Goal: Task Accomplishment & Management: Use online tool/utility

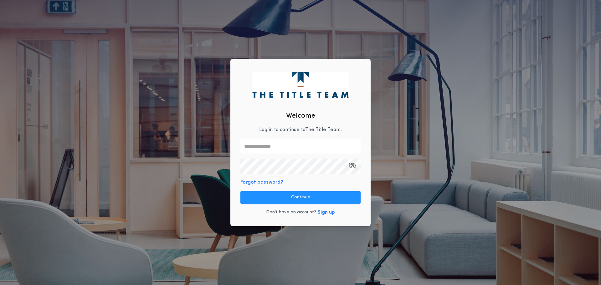
click at [291, 147] on input "text" at bounding box center [301, 146] width 120 height 15
type input "**********"
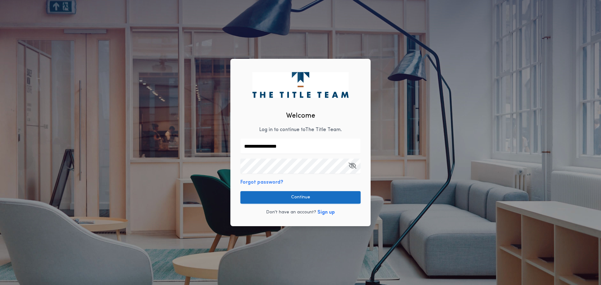
click at [306, 201] on button "Continue" at bounding box center [301, 197] width 120 height 13
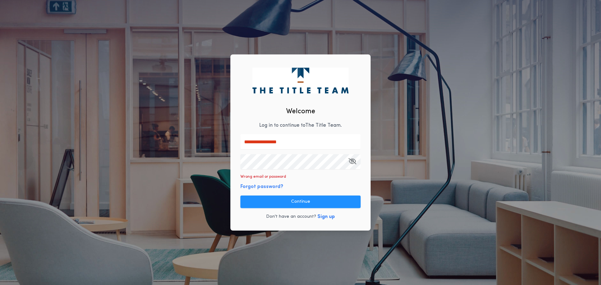
click at [215, 168] on div "**********" at bounding box center [300, 142] width 601 height 285
click at [305, 202] on button "Continue" at bounding box center [301, 202] width 120 height 13
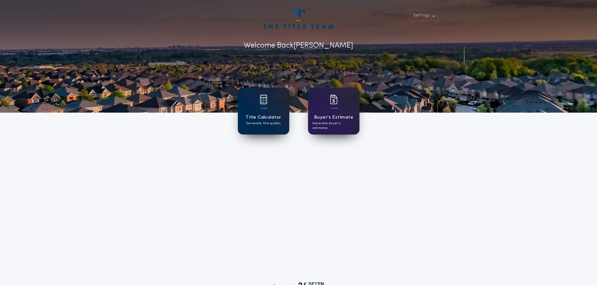
click at [258, 128] on div "Title Calculator Generate title quotes" at bounding box center [263, 111] width 51 height 47
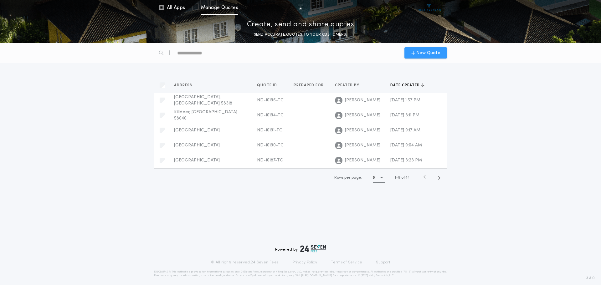
click at [418, 52] on span "New Quote" at bounding box center [428, 53] width 24 height 7
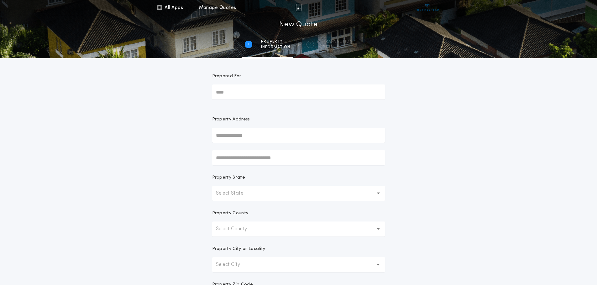
click at [262, 195] on button "Select State" at bounding box center [298, 193] width 173 height 15
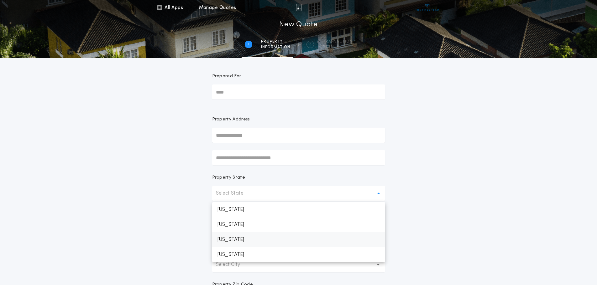
click at [239, 238] on p "[US_STATE]" at bounding box center [298, 239] width 173 height 15
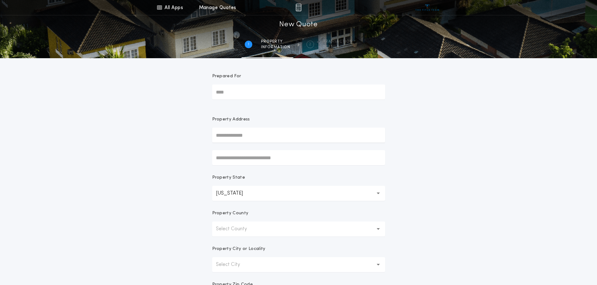
click at [262, 232] on button "Select County" at bounding box center [298, 229] width 173 height 15
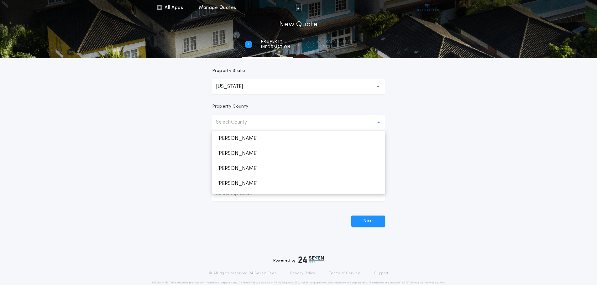
scroll to position [109, 0]
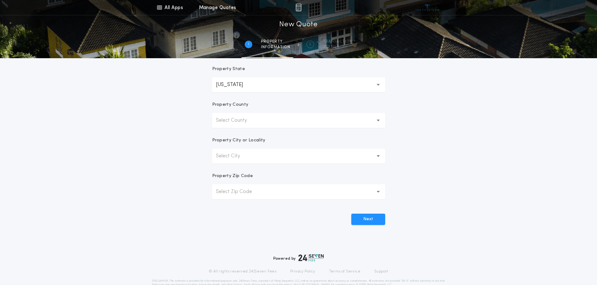
click at [293, 119] on button "Select County" at bounding box center [298, 120] width 173 height 15
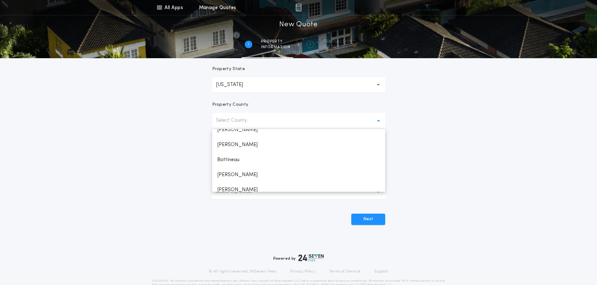
scroll to position [123, 0]
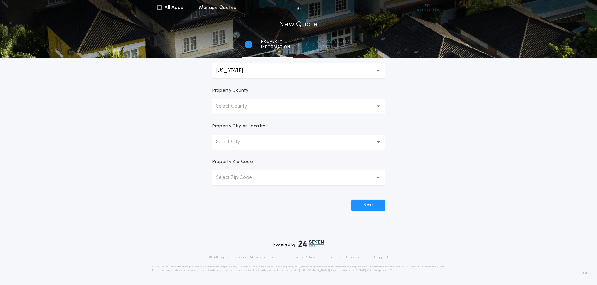
click at [274, 108] on button "Select County" at bounding box center [298, 106] width 173 height 15
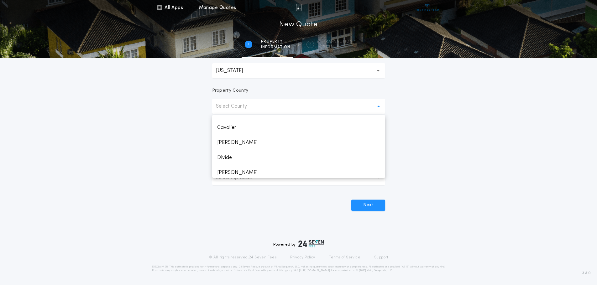
scroll to position [140, 0]
click at [227, 163] on p "[PERSON_NAME]" at bounding box center [298, 163] width 173 height 15
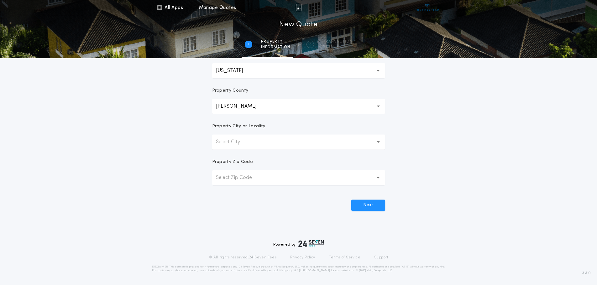
click at [273, 139] on button "Select City" at bounding box center [298, 142] width 173 height 15
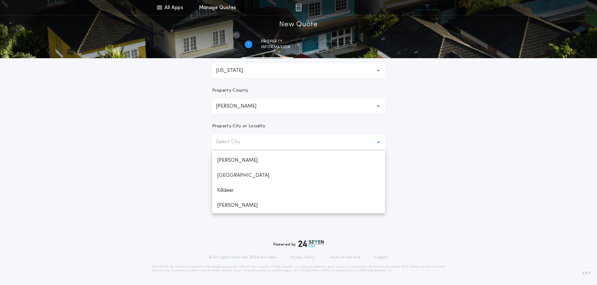
scroll to position [74, 0]
click at [228, 175] on p "Killdeer" at bounding box center [298, 175] width 173 height 15
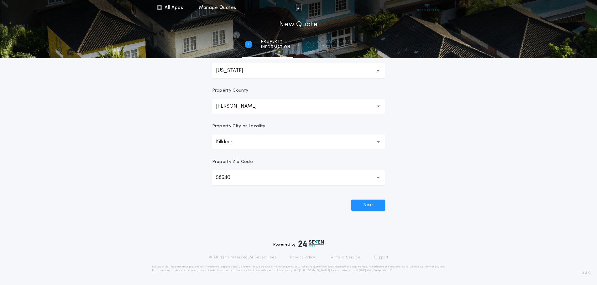
click at [274, 142] on button "Killdeer ********" at bounding box center [298, 142] width 173 height 15
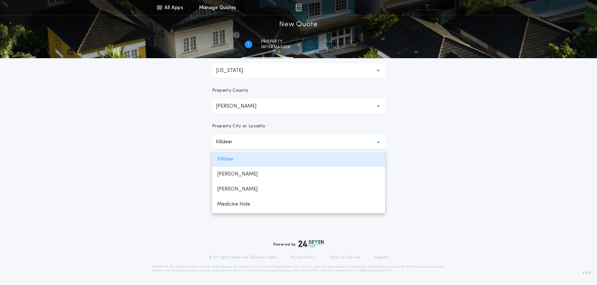
scroll to position [91, 0]
click at [232, 175] on p "[PERSON_NAME]" at bounding box center [298, 173] width 173 height 15
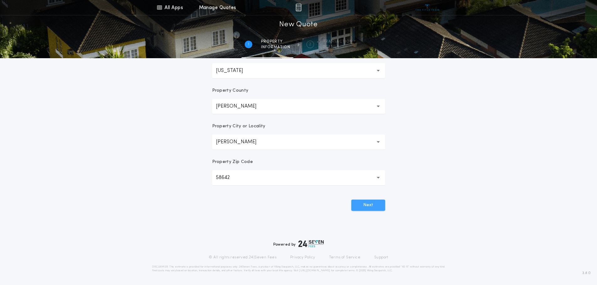
click at [369, 206] on button "Next" at bounding box center [368, 205] width 34 height 11
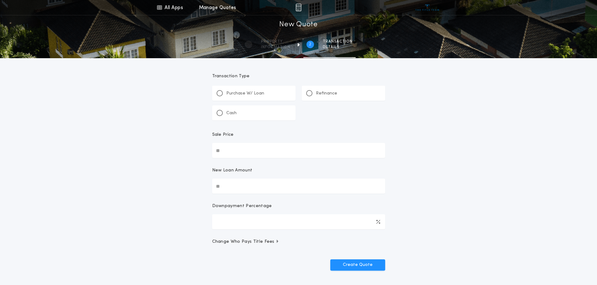
click at [241, 91] on p "Purchase W/ Loan" at bounding box center [245, 94] width 38 height 6
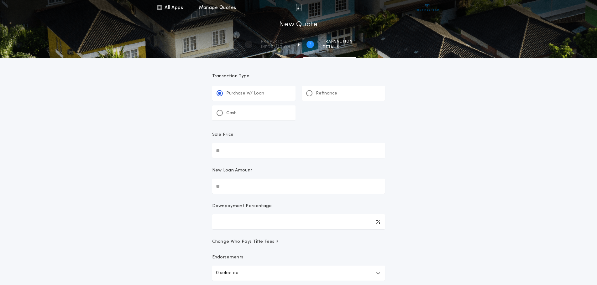
click at [317, 91] on p "Refinance" at bounding box center [326, 94] width 21 height 6
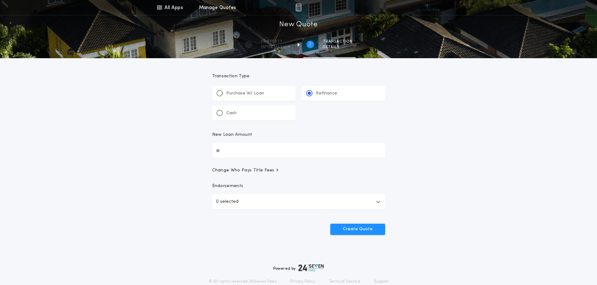
click at [254, 150] on input "New Loan Amount" at bounding box center [298, 150] width 173 height 15
type input "********"
click at [351, 233] on button "Create Quote" at bounding box center [357, 229] width 55 height 11
